Goal: Transaction & Acquisition: Purchase product/service

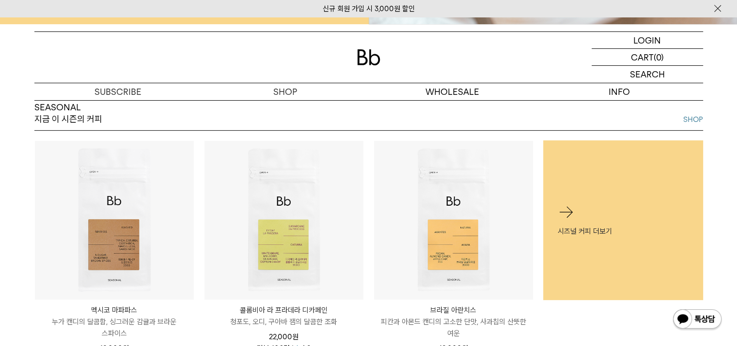
scroll to position [452, 0]
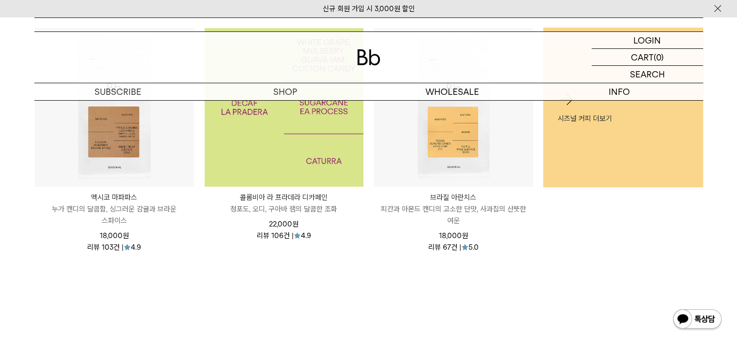
click at [263, 159] on img at bounding box center [283, 107] width 159 height 159
